Goal: Task Accomplishment & Management: Manage account settings

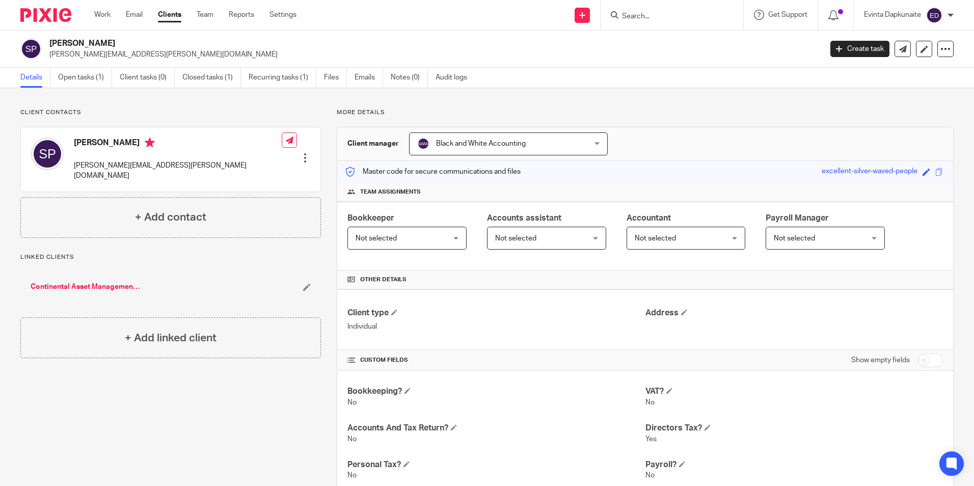
click at [643, 21] on form at bounding box center [675, 15] width 108 height 13
click at [630, 18] on input "Search" at bounding box center [667, 16] width 92 height 9
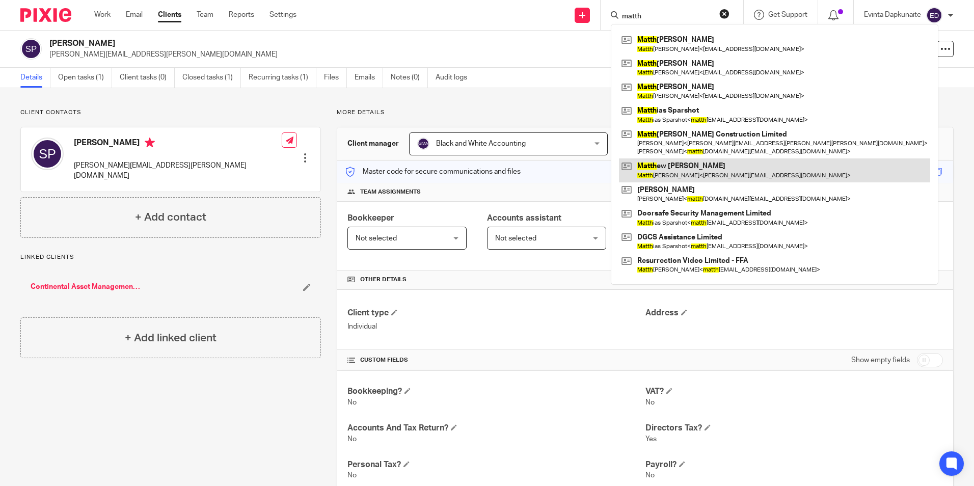
type input "matth"
click at [703, 166] on link at bounding box center [774, 169] width 311 height 23
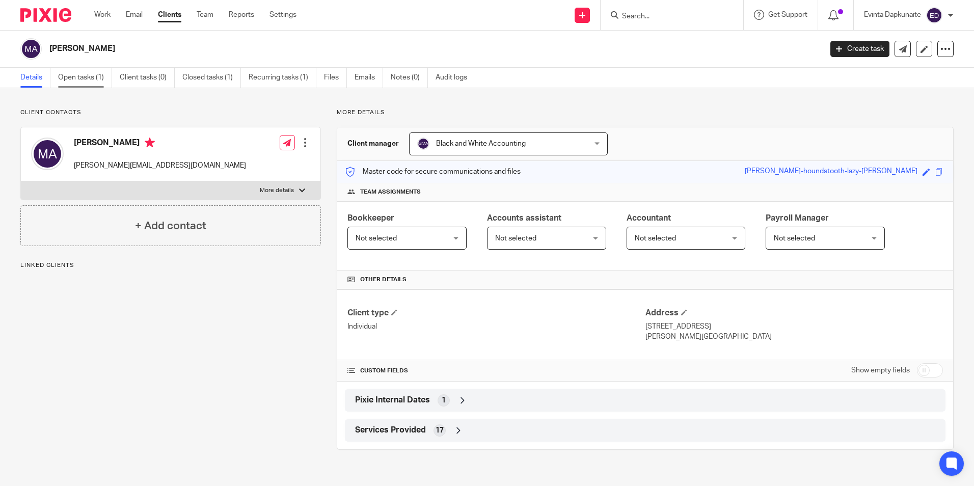
click at [88, 81] on link "Open tasks (1)" at bounding box center [85, 78] width 54 height 20
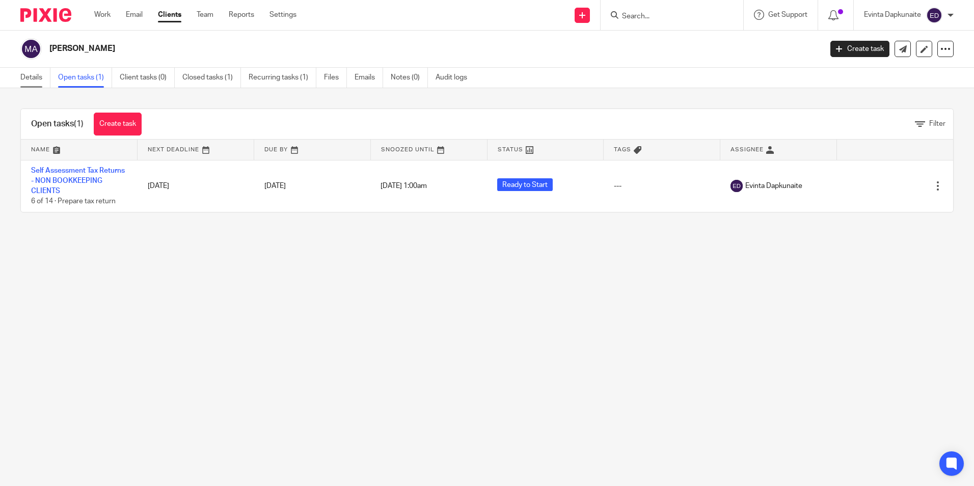
click at [40, 76] on link "Details" at bounding box center [35, 78] width 30 height 20
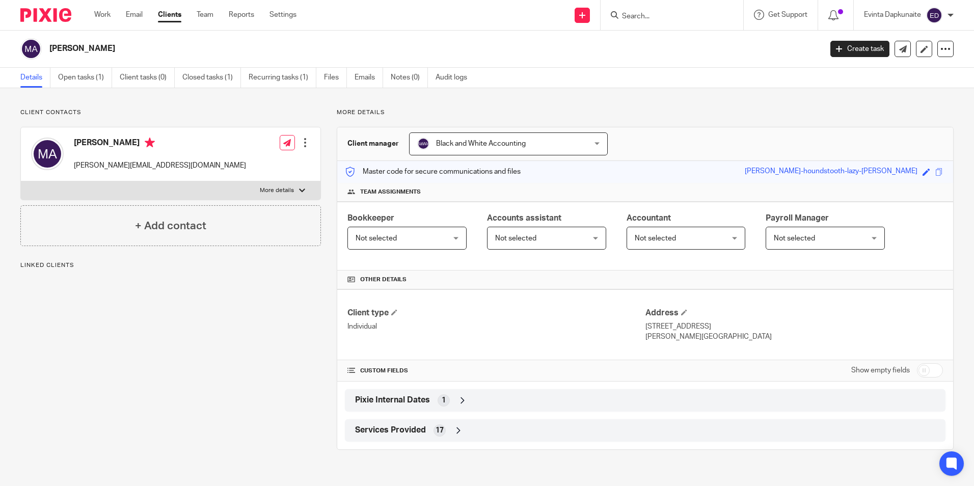
click at [292, 186] on label "More details" at bounding box center [170, 190] width 299 height 18
click at [21, 181] on input "More details" at bounding box center [20, 181] width 1 height 1
checkbox input "true"
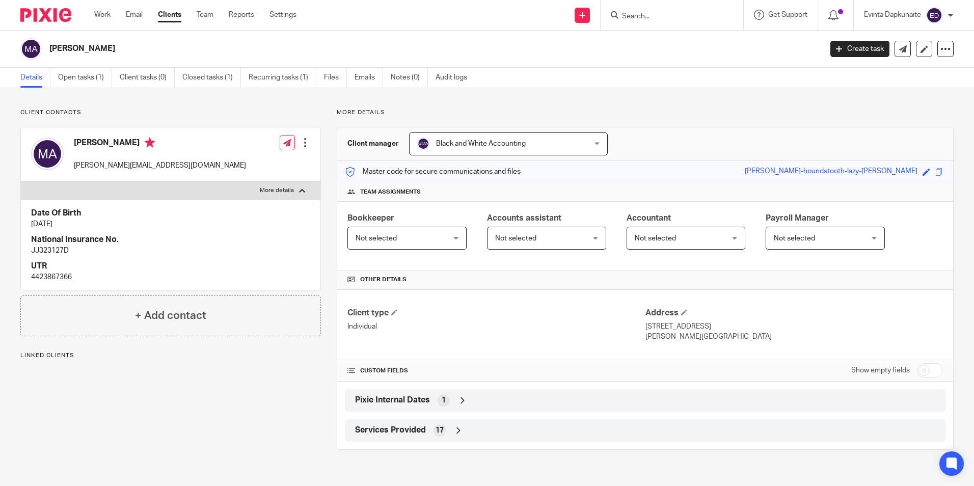
click at [79, 257] on div "Date Of Birth 5 Feb 1987 National Insurance No. JJ323127D UTR 4423867366" at bounding box center [170, 245] width 299 height 90
drag, startPoint x: 79, startPoint y: 257, endPoint x: 60, endPoint y: 225, distance: 37.5
click at [58, 225] on p "[DATE]" at bounding box center [170, 224] width 279 height 10
click at [82, 82] on link "Open tasks (1)" at bounding box center [85, 78] width 54 height 20
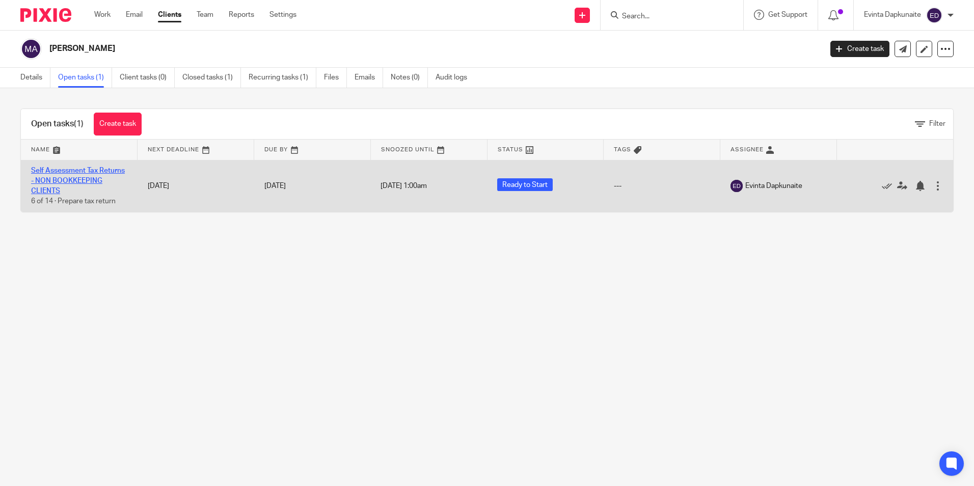
click at [68, 192] on link "Self Assessment Tax Returns - NON BOOKKEEPING CLIENTS" at bounding box center [78, 181] width 94 height 28
click at [70, 172] on link "Self Assessment Tax Returns - NON BOOKKEEPING CLIENTS" at bounding box center [78, 181] width 94 height 28
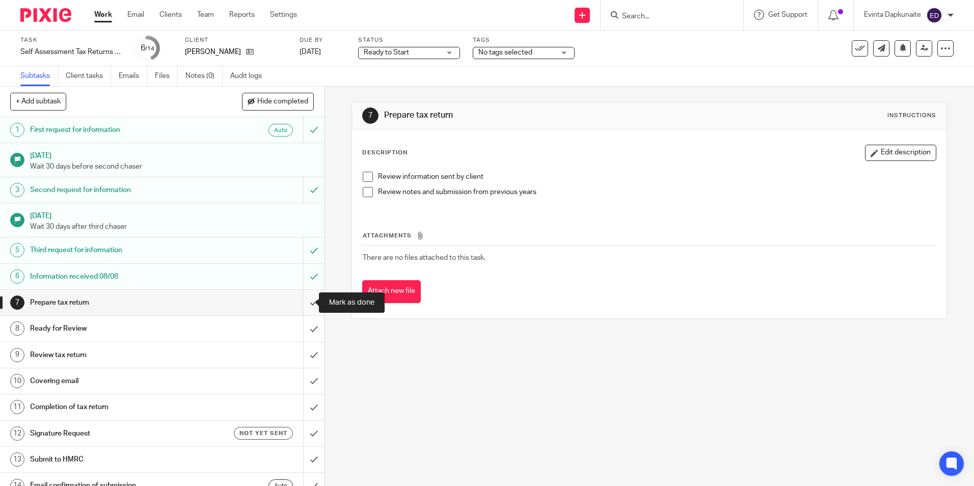
click at [303, 302] on input "submit" at bounding box center [162, 302] width 324 height 25
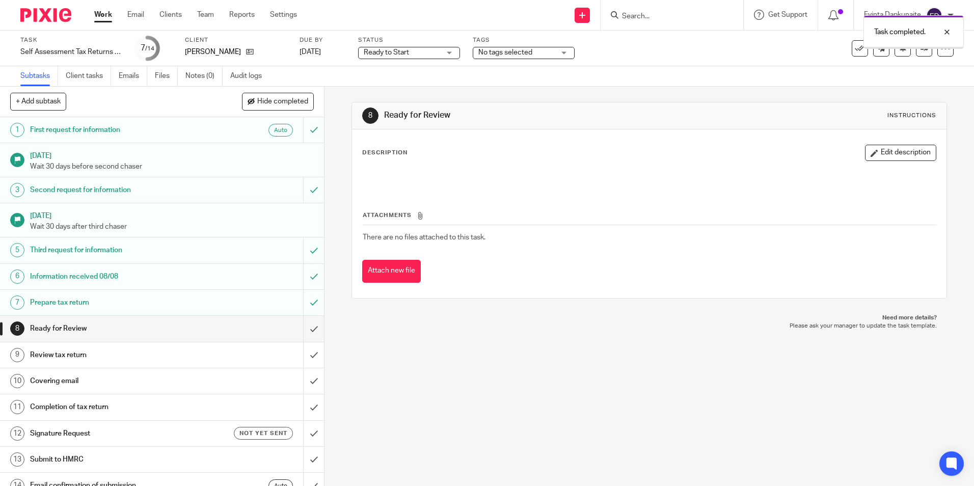
click at [304, 331] on input "submit" at bounding box center [162, 328] width 324 height 25
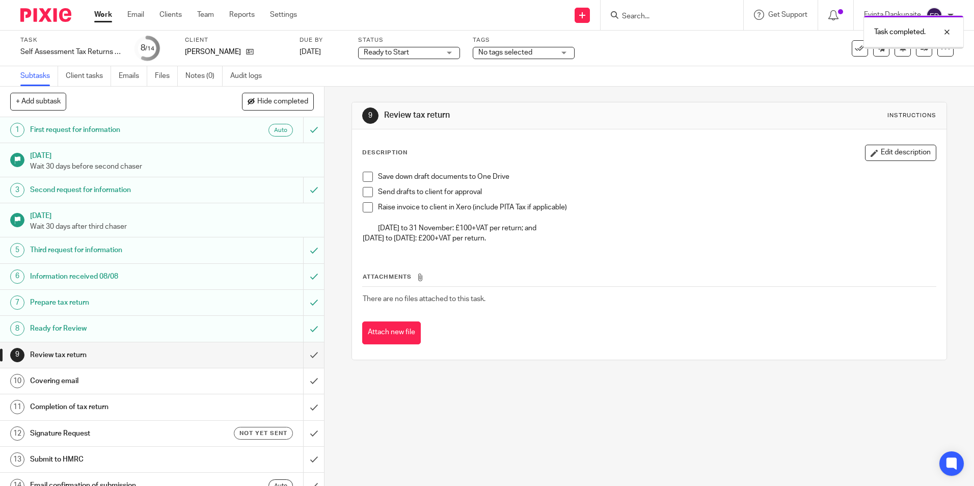
click at [408, 55] on span "Ready to Start" at bounding box center [386, 52] width 45 height 7
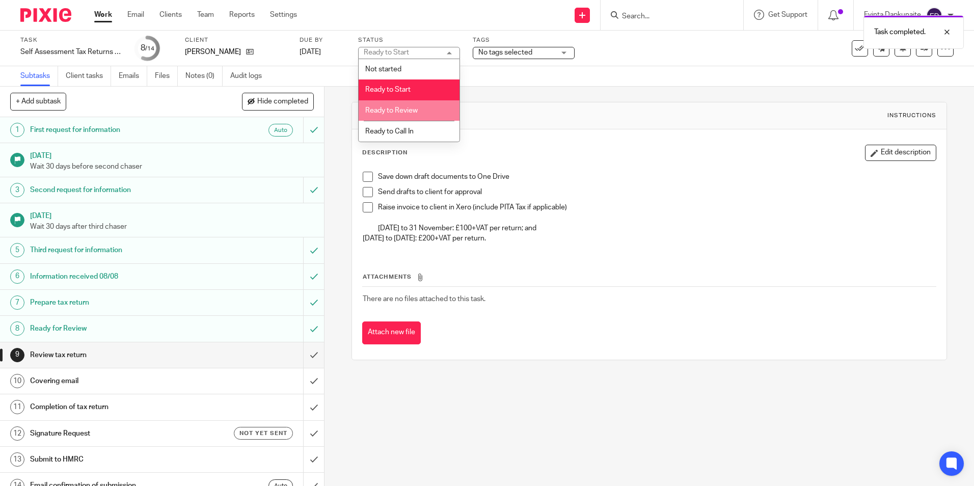
drag, startPoint x: 408, startPoint y: 110, endPoint x: 487, endPoint y: 92, distance: 80.9
click at [408, 110] on span "Ready to Review" at bounding box center [391, 110] width 52 height 7
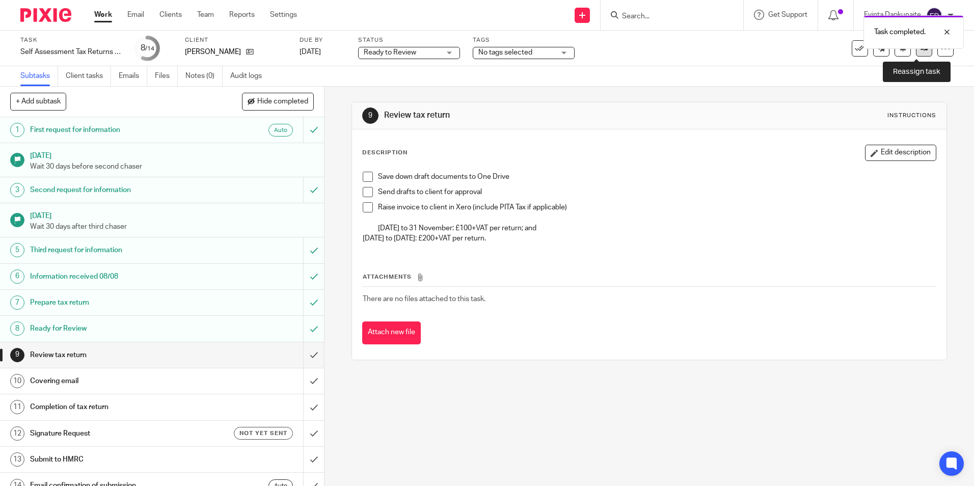
click at [916, 52] on link at bounding box center [924, 48] width 16 height 16
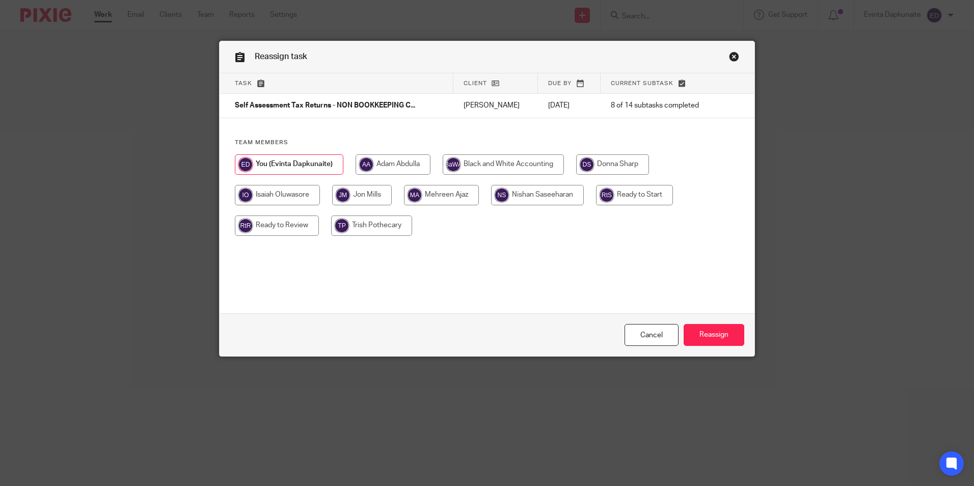
click at [292, 230] on input "radio" at bounding box center [277, 225] width 84 height 20
radio input "true"
click at [726, 340] on input "Reassign" at bounding box center [714, 335] width 61 height 22
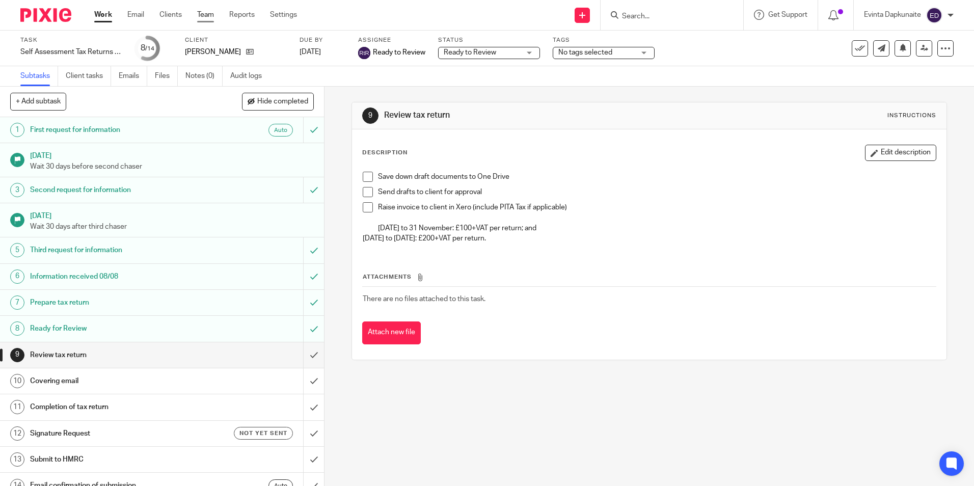
click at [209, 15] on link "Team" at bounding box center [205, 15] width 17 height 10
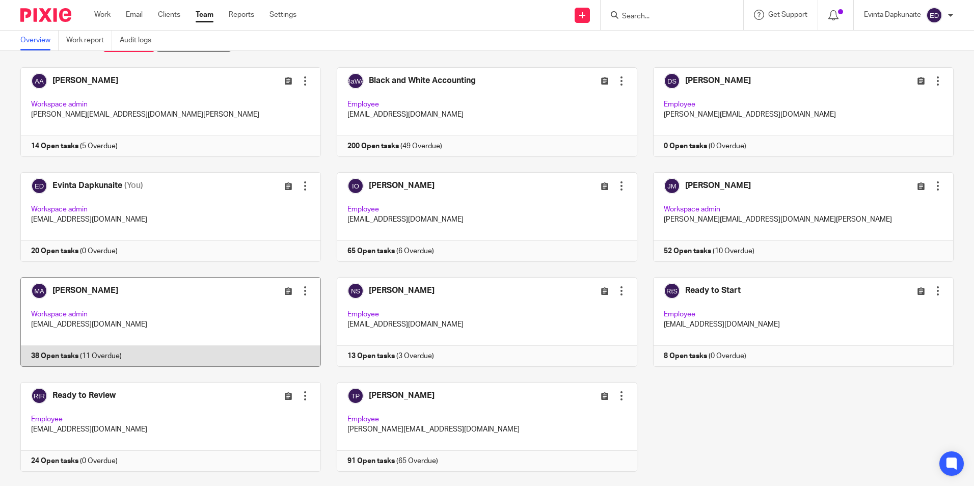
scroll to position [64, 0]
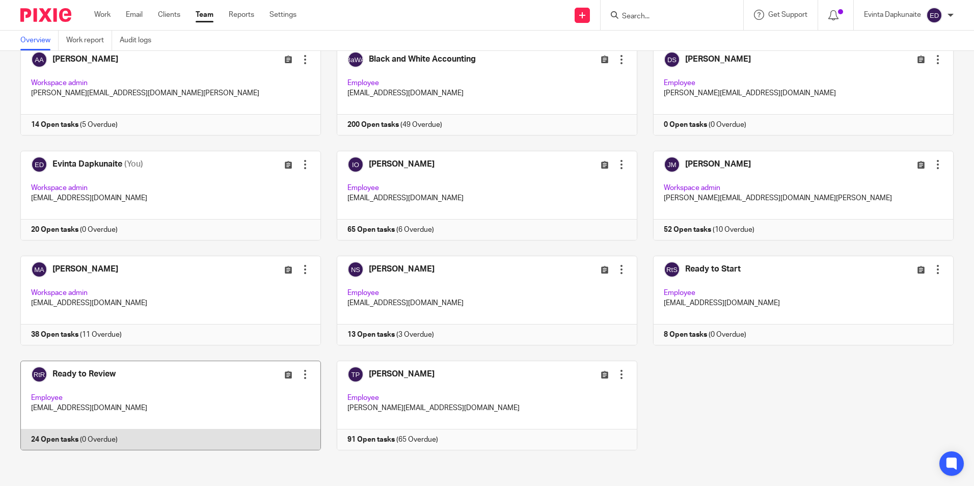
click at [100, 384] on link at bounding box center [163, 406] width 316 height 90
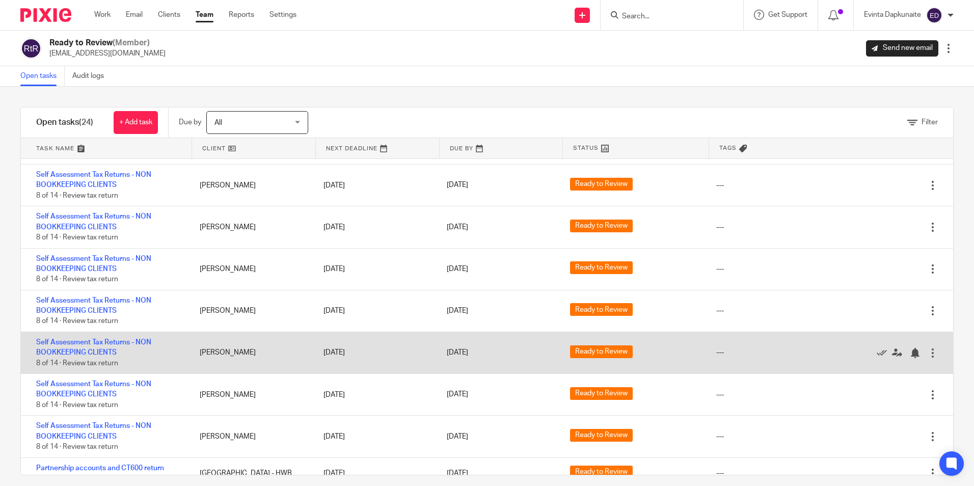
scroll to position [475, 0]
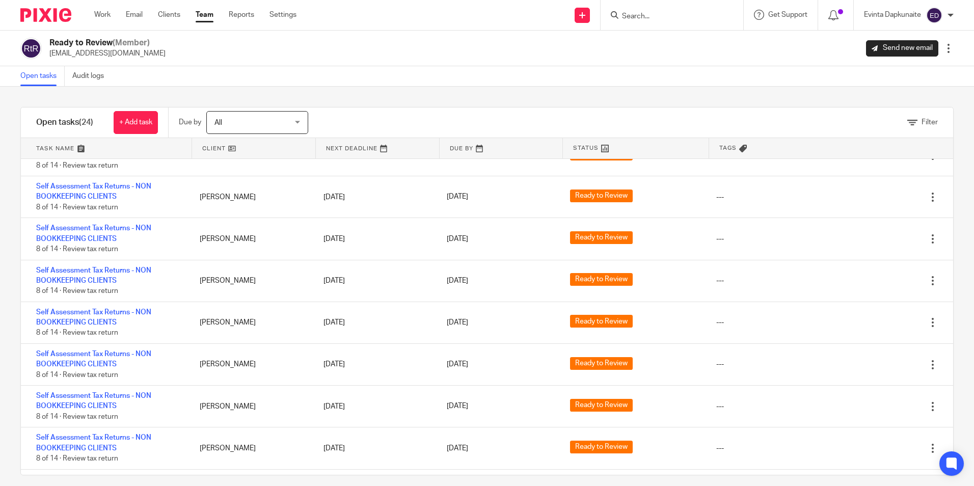
click at [649, 22] on div at bounding box center [672, 15] width 143 height 30
click at [637, 11] on form at bounding box center [675, 15] width 108 height 13
click at [643, 13] on input "Search" at bounding box center [667, 16] width 92 height 9
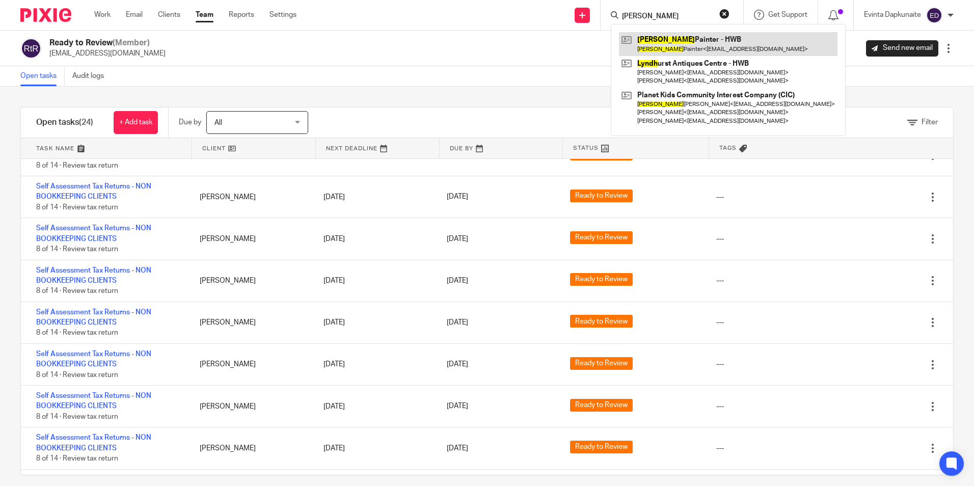
type input "lynda"
click at [692, 37] on link at bounding box center [728, 43] width 219 height 23
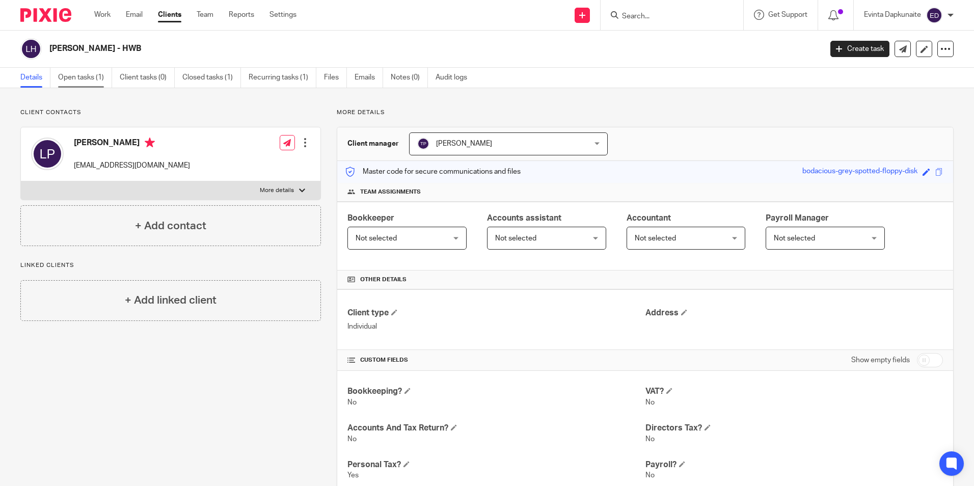
click at [97, 70] on link "Open tasks (1)" at bounding box center [85, 78] width 54 height 20
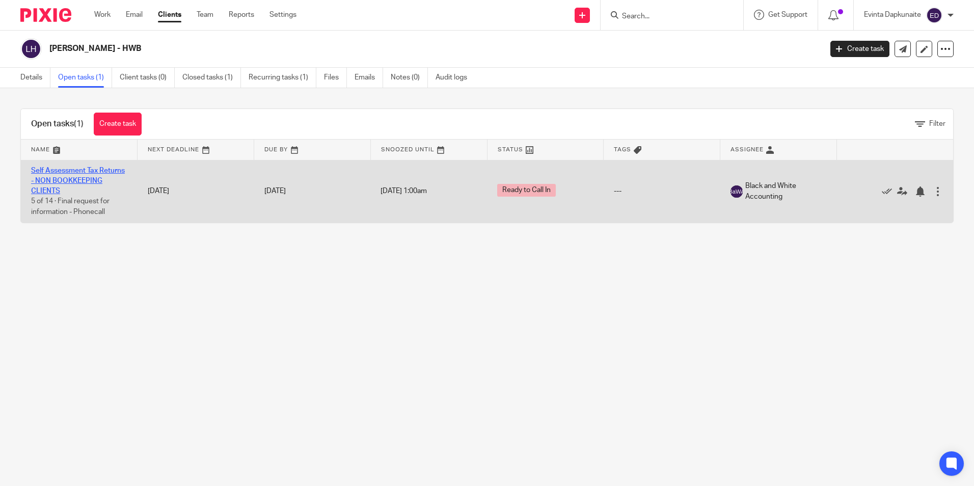
click at [54, 173] on link "Self Assessment Tax Returns - NON BOOKKEEPING CLIENTS" at bounding box center [78, 181] width 94 height 28
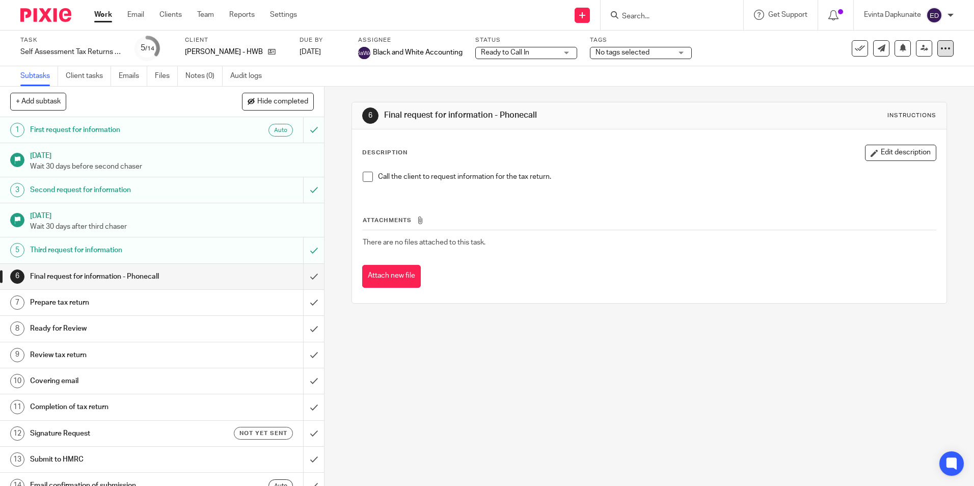
click at [942, 43] on icon at bounding box center [945, 48] width 10 height 10
click at [899, 82] on li "Advanced task editor" at bounding box center [898, 89] width 81 height 15
click at [908, 84] on li "Advanced task editor" at bounding box center [898, 89] width 81 height 15
click at [896, 87] on link "Advanced task editor" at bounding box center [905, 89] width 67 height 7
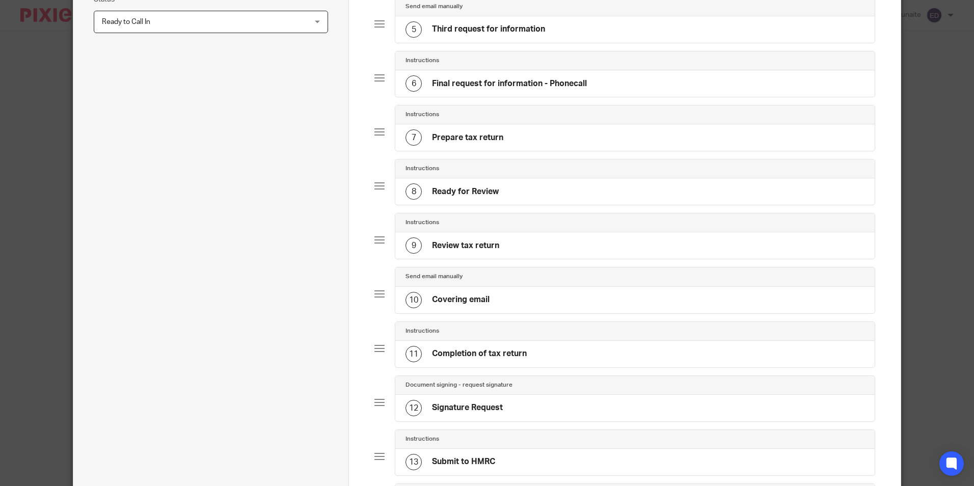
scroll to position [153, 0]
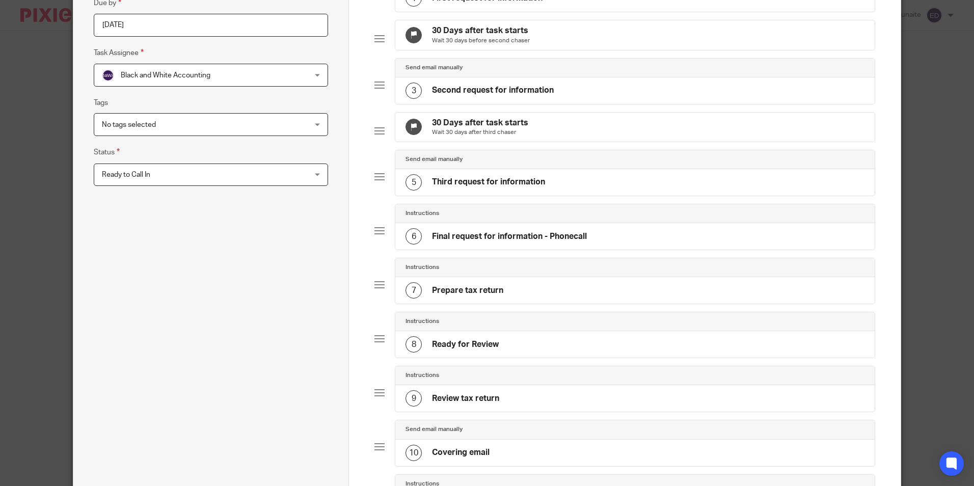
click at [561, 242] on h4 "Final request for information - Phonecall" at bounding box center [509, 236] width 155 height 11
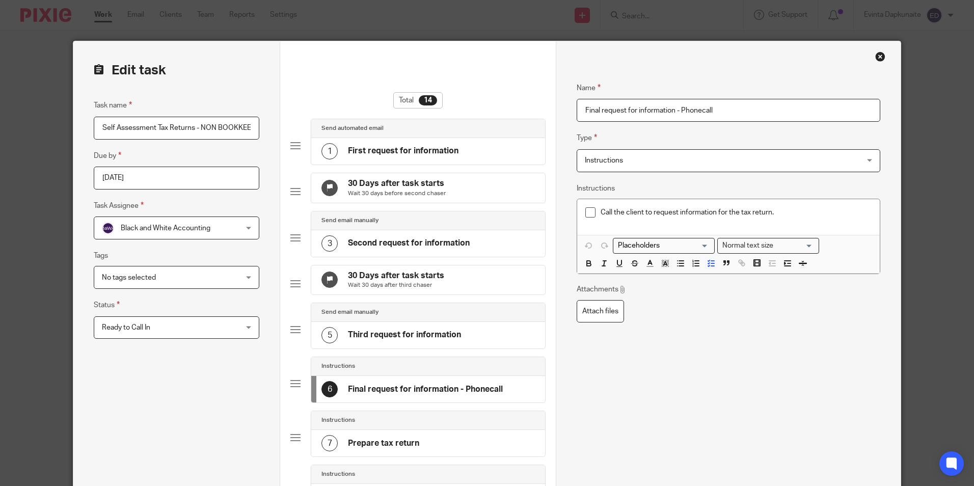
drag, startPoint x: 741, startPoint y: 104, endPoint x: 447, endPoint y: 95, distance: 294.5
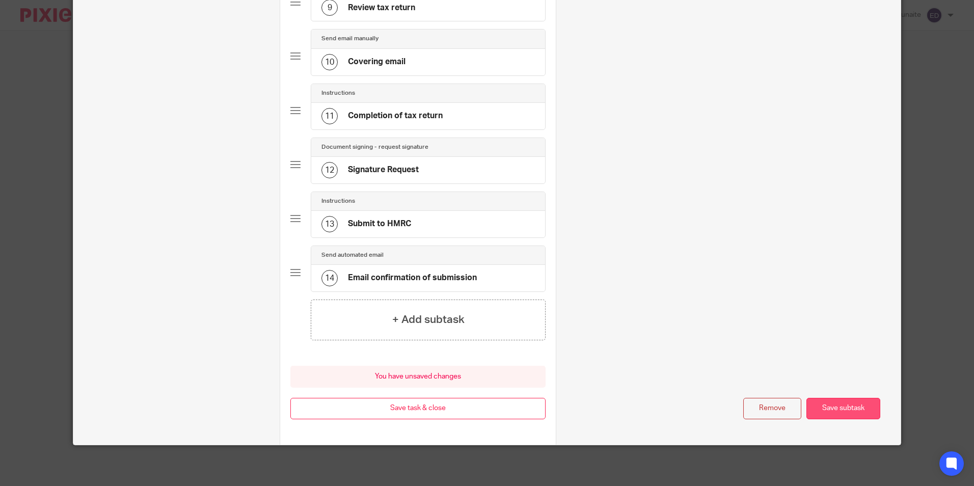
type input "Information received"
click at [820, 416] on button "Save subtask" at bounding box center [843, 409] width 74 height 22
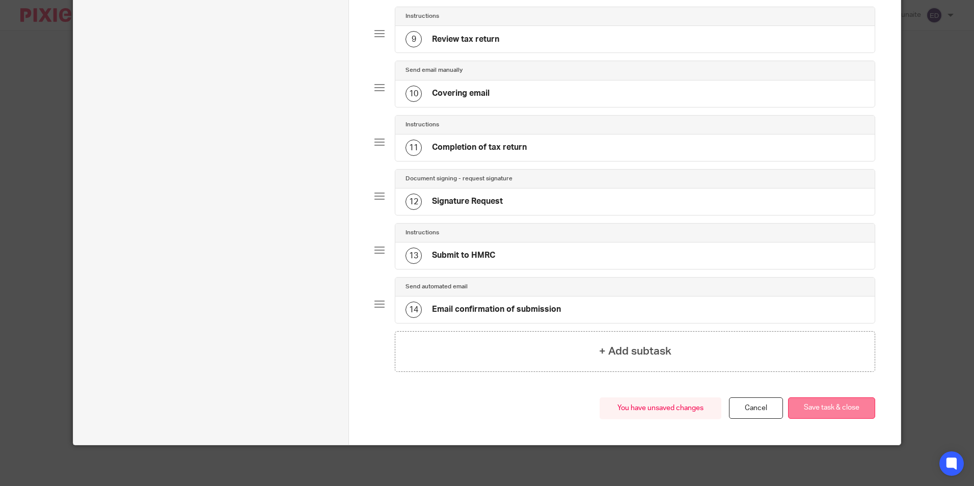
scroll to position [528, 0]
click at [825, 416] on button "Save task & close" at bounding box center [831, 408] width 87 height 22
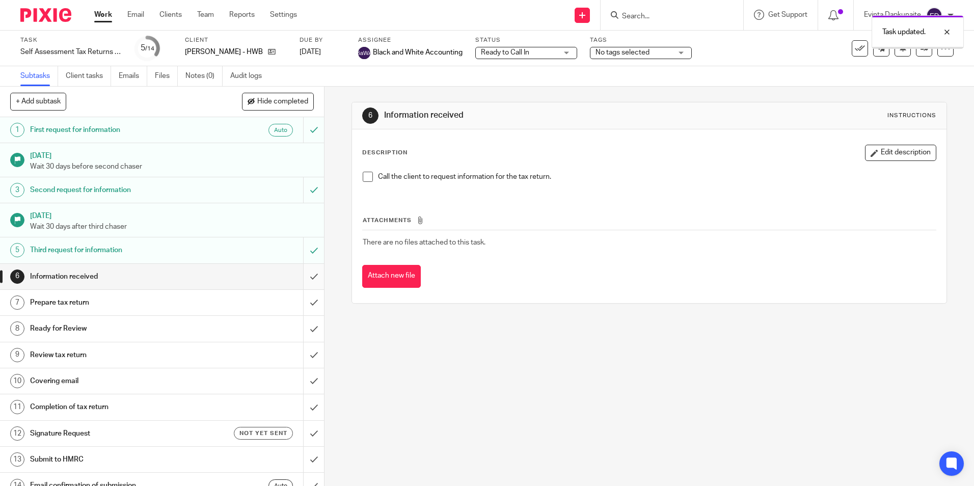
click at [298, 276] on input "submit" at bounding box center [162, 276] width 324 height 25
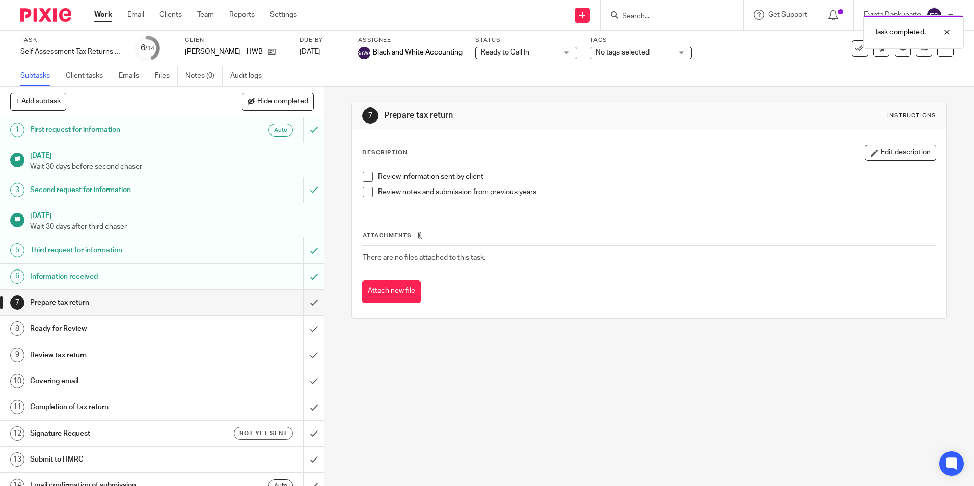
click at [512, 53] on span "Ready to Call In" at bounding box center [505, 52] width 48 height 7
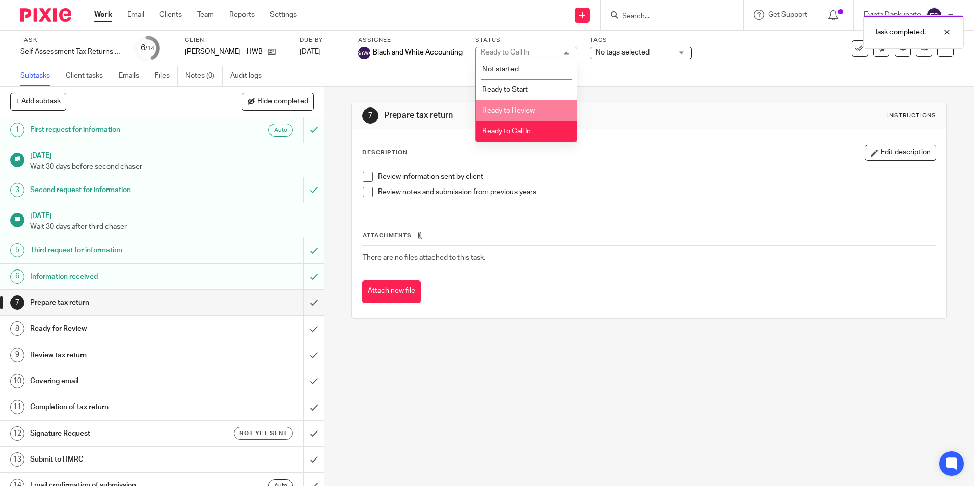
click at [520, 108] on span "Ready to Review" at bounding box center [508, 110] width 52 height 7
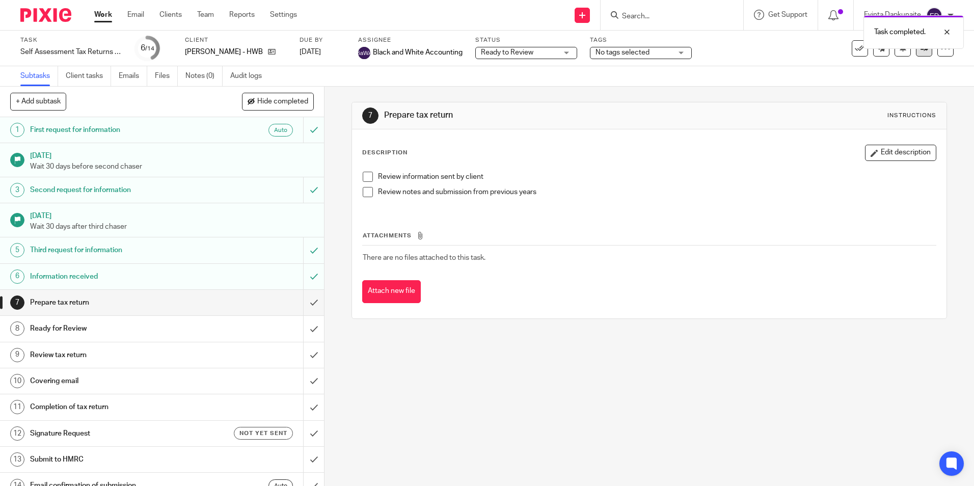
click at [921, 52] on link at bounding box center [924, 48] width 16 height 16
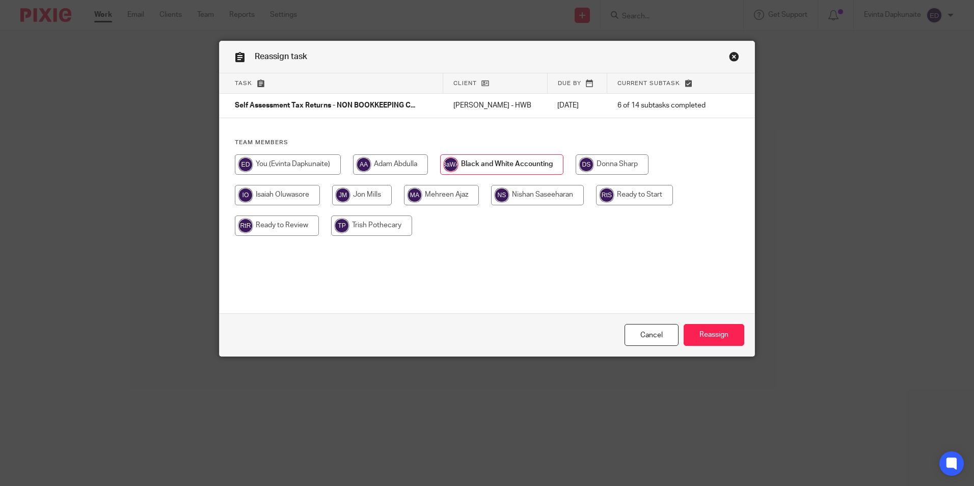
click at [296, 221] on input "radio" at bounding box center [277, 225] width 84 height 20
radio input "true"
click at [712, 327] on input "Reassign" at bounding box center [714, 335] width 61 height 22
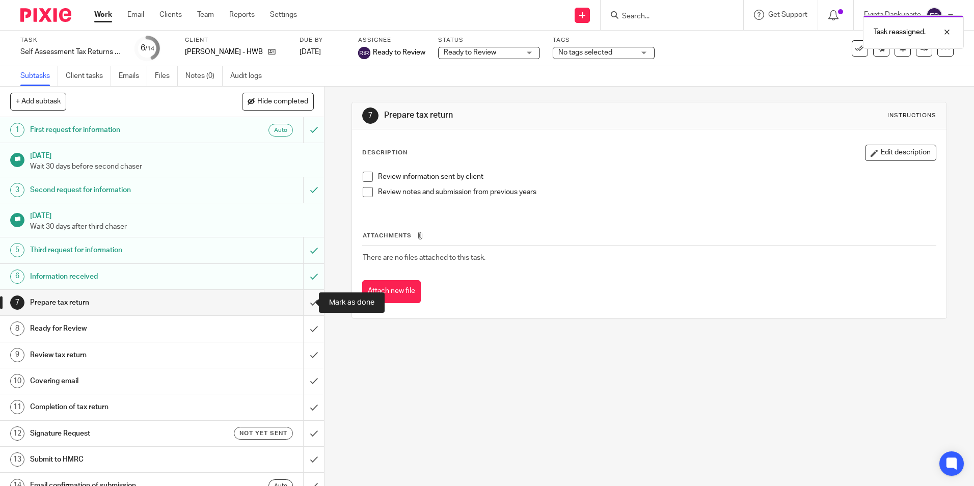
click at [301, 309] on input "submit" at bounding box center [162, 302] width 324 height 25
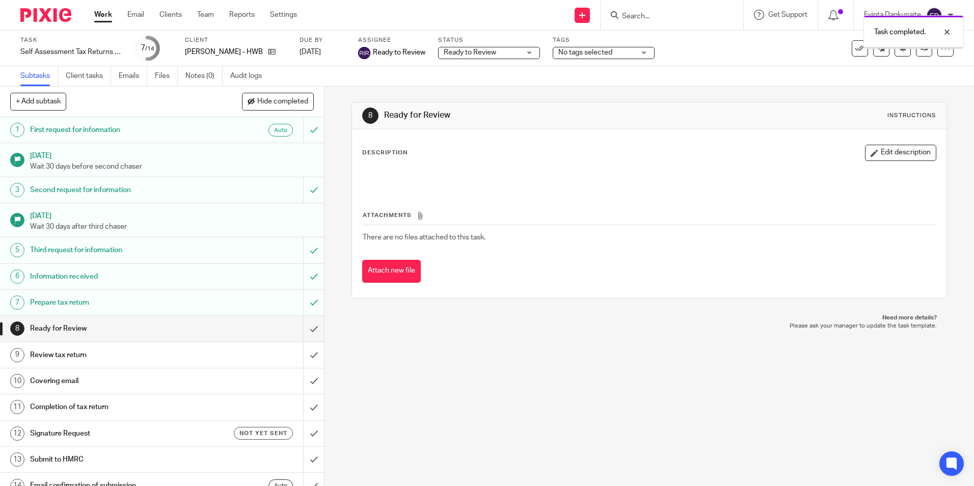
click at [304, 330] on input "submit" at bounding box center [162, 328] width 324 height 25
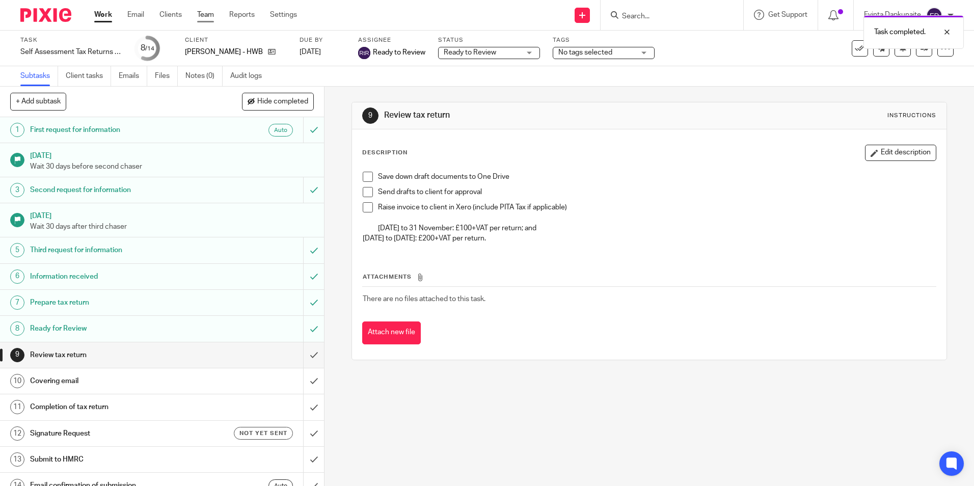
click at [208, 10] on link "Team" at bounding box center [205, 15] width 17 height 10
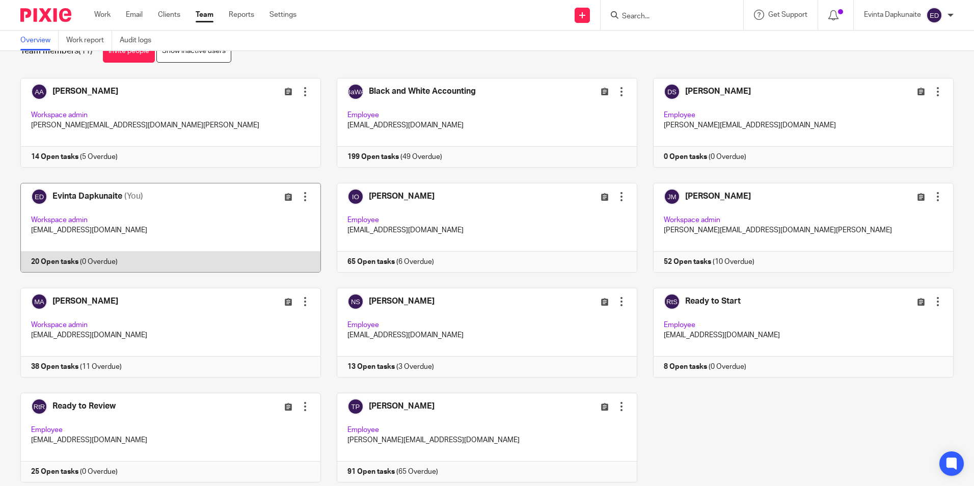
scroll to position [64, 0]
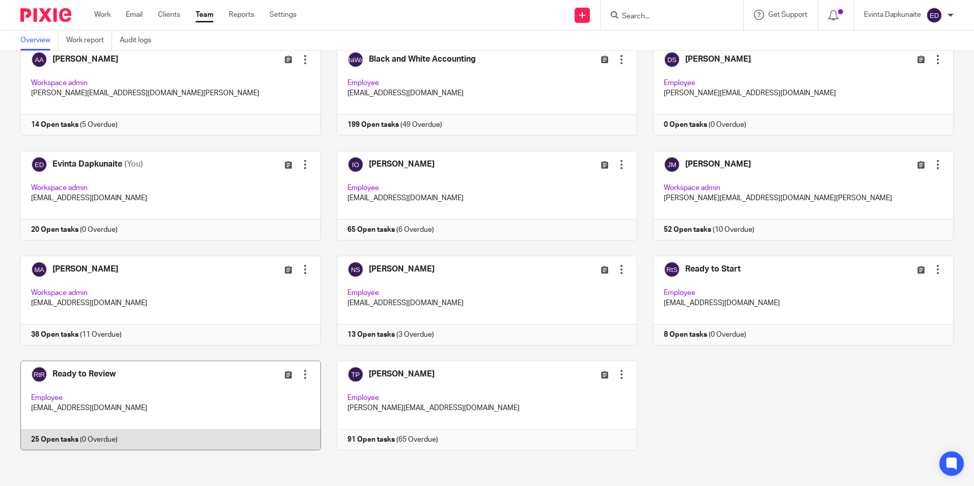
click at [128, 387] on link at bounding box center [163, 406] width 316 height 90
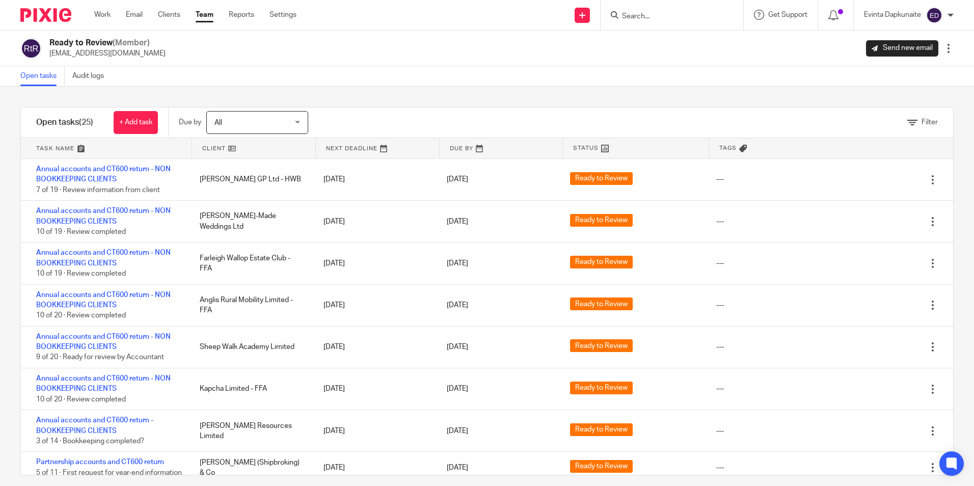
click at [210, 13] on link "Team" at bounding box center [205, 15] width 18 height 10
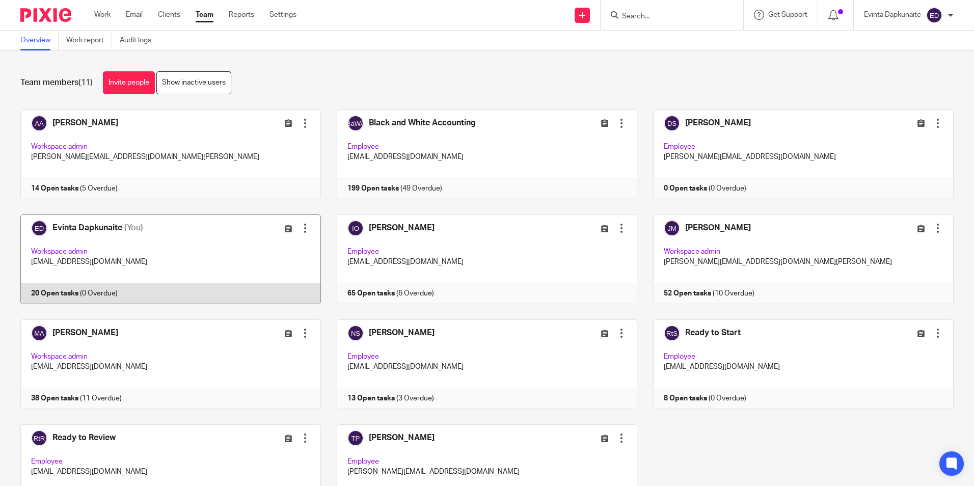
scroll to position [64, 0]
